Goal: Task Accomplishment & Management: Use online tool/utility

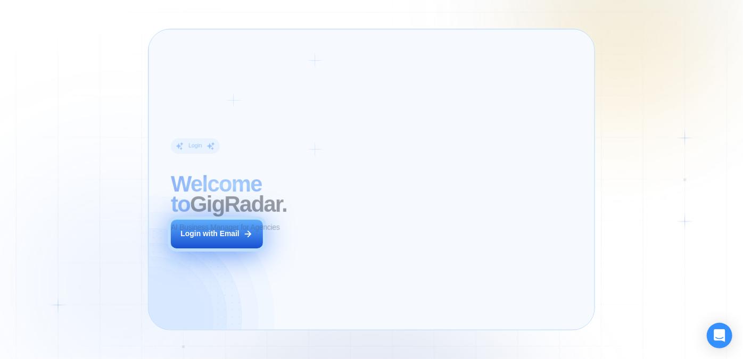
click at [237, 226] on button "Login with Email" at bounding box center [217, 234] width 92 height 29
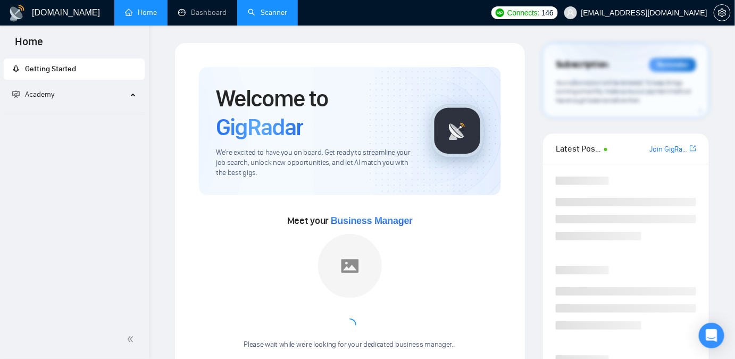
click at [271, 16] on link "Scanner" at bounding box center [267, 12] width 39 height 9
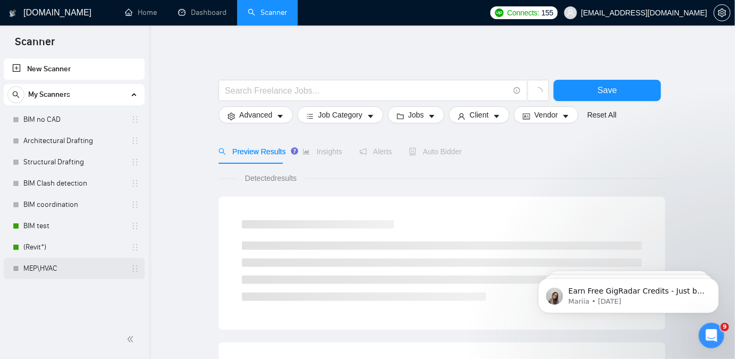
click at [55, 266] on link "MEP\HVAC" at bounding box center [73, 268] width 101 height 21
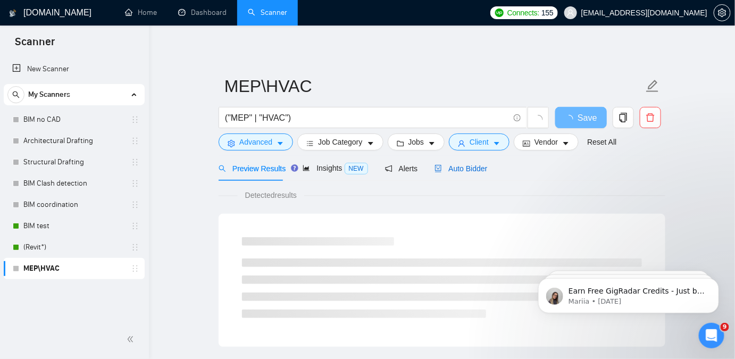
click at [447, 172] on span "Auto Bidder" at bounding box center [461, 168] width 53 height 9
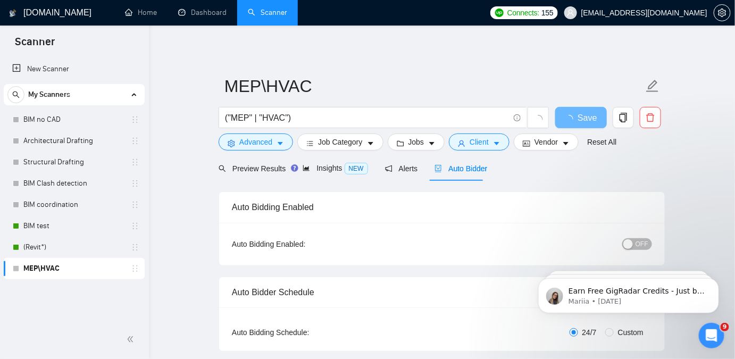
click at [629, 242] on div "button" at bounding box center [629, 244] width 10 height 10
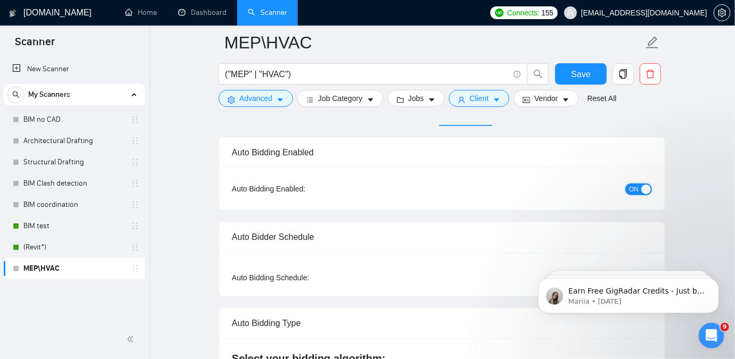
scroll to position [48, 0]
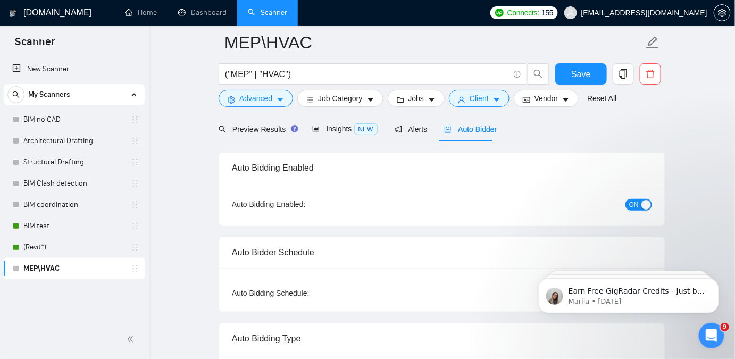
click at [245, 121] on div "Preview Results" at bounding box center [257, 129] width 77 height 25
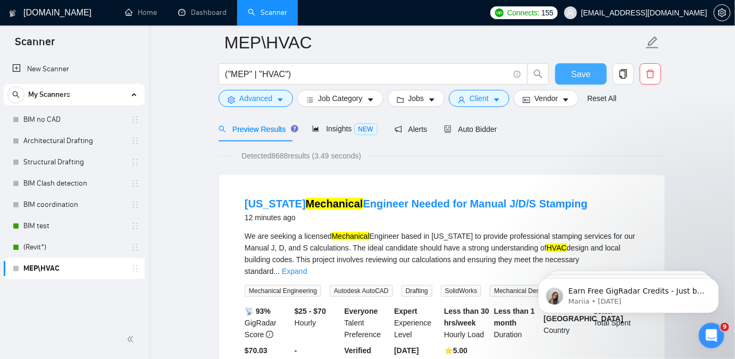
click at [584, 76] on span "Save" at bounding box center [580, 74] width 19 height 13
